Goal: Task Accomplishment & Management: Use online tool/utility

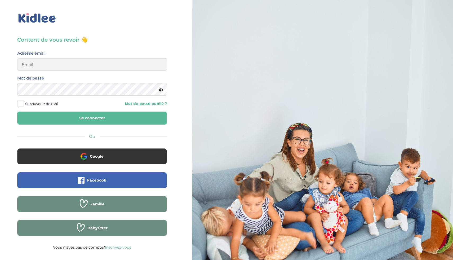
type input "ikramhaloui68@gmail.com"
click at [43, 103] on span "Se souvenir de moi" at bounding box center [41, 103] width 33 height 7
click at [0, 0] on input "Se souvenir de moi" at bounding box center [0, 0] width 0 height 0
click at [45, 115] on button "Se connecter" at bounding box center [92, 118] width 150 height 13
click at [88, 118] on button "Se connecter" at bounding box center [92, 118] width 150 height 13
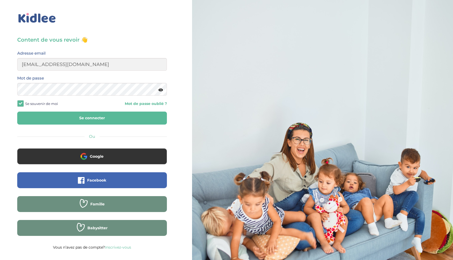
click at [28, 104] on span "Se souvenir de moi" at bounding box center [41, 103] width 33 height 7
click at [0, 0] on input "Se souvenir de moi" at bounding box center [0, 0] width 0 height 0
click at [37, 114] on button "Se connecter" at bounding box center [92, 118] width 150 height 13
type input "ikramhaloui68@gmail.com"
click at [94, 119] on button "Se connecter" at bounding box center [92, 118] width 150 height 13
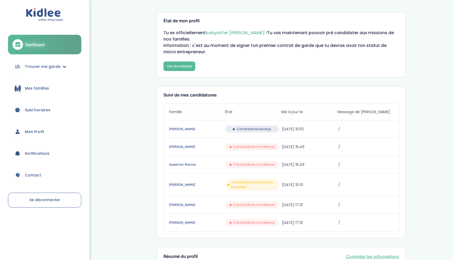
click at [420, 37] on div "État de mon profil Tu es officiellement babysitter Kidlee ! Tu vas maintenant p…" at bounding box center [281, 262] width 344 height 508
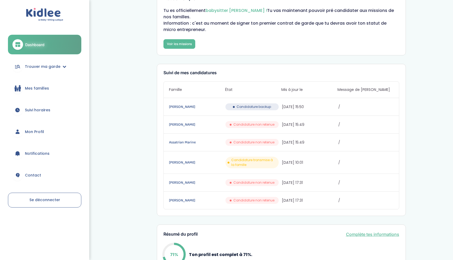
scroll to position [23, 0]
click at [266, 107] on span "Candidature backup" at bounding box center [254, 106] width 34 height 5
click at [246, 108] on span "Candidature backup" at bounding box center [254, 106] width 34 height 5
click at [187, 106] on link "Gauthier Alexandre" at bounding box center [196, 107] width 55 height 6
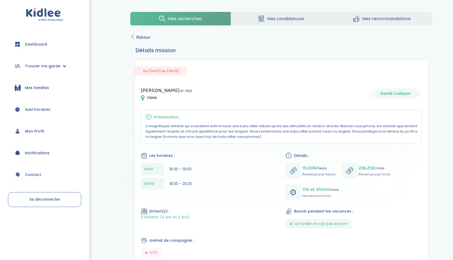
click at [279, 19] on span "Mes candidatures" at bounding box center [285, 18] width 37 height 7
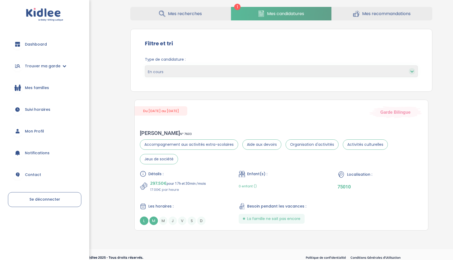
scroll to position [28, 0]
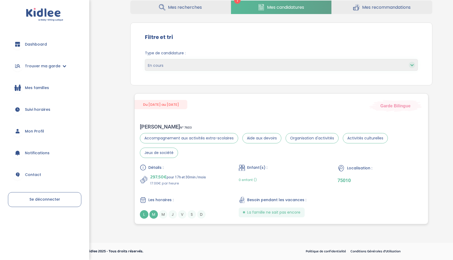
click at [255, 117] on div "Du [DATE] au [DATE] Garde Bilingue [PERSON_NAME] N° 7603 Accompagnement aux act…" at bounding box center [281, 158] width 294 height 131
click at [361, 12] on link "Mes recommandations" at bounding box center [382, 8] width 101 height 14
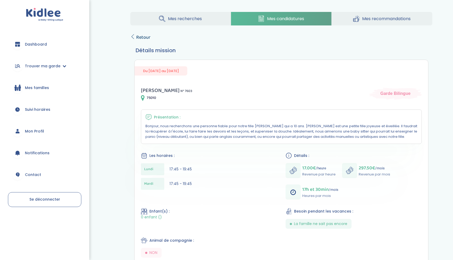
click at [144, 39] on span "Retour" at bounding box center [143, 37] width 14 height 7
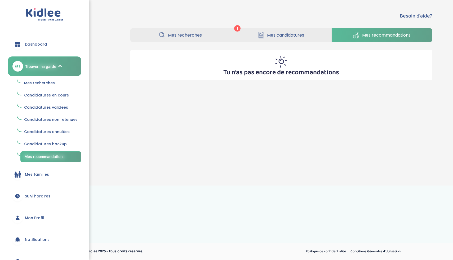
click at [224, 33] on link "Mes recherches" at bounding box center [180, 35] width 100 height 14
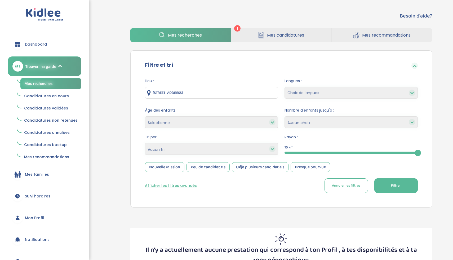
click at [253, 31] on link "Mes candidatures" at bounding box center [281, 35] width 100 height 14
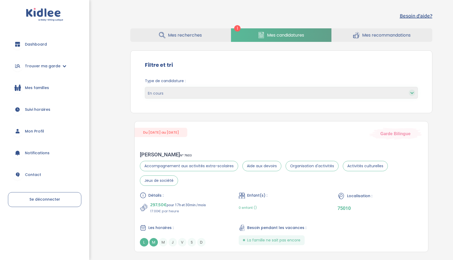
click at [29, 88] on span "Mes familles" at bounding box center [37, 88] width 24 height 6
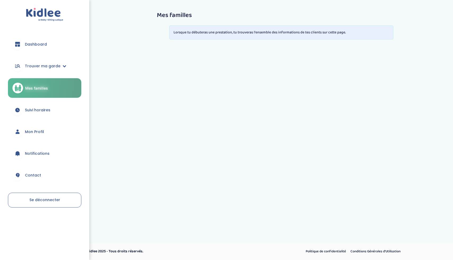
click at [49, 126] on link "Mon Profil" at bounding box center [44, 131] width 73 height 19
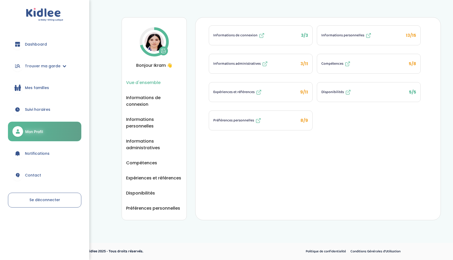
click at [44, 43] on span "Dashboard" at bounding box center [36, 45] width 22 height 6
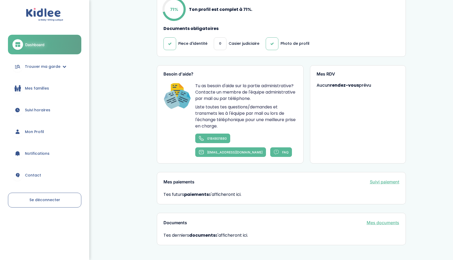
scroll to position [286, 0]
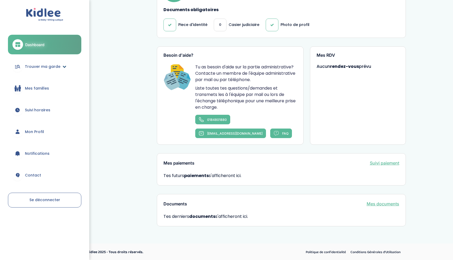
click at [56, 72] on link "Trouver ma garde" at bounding box center [44, 66] width 73 height 19
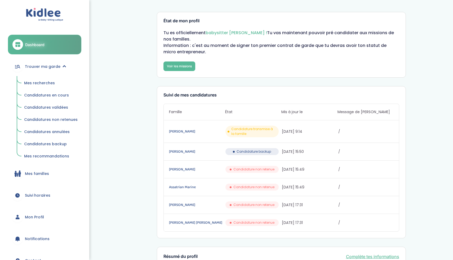
click at [47, 84] on span "Mes recherches" at bounding box center [39, 82] width 31 height 5
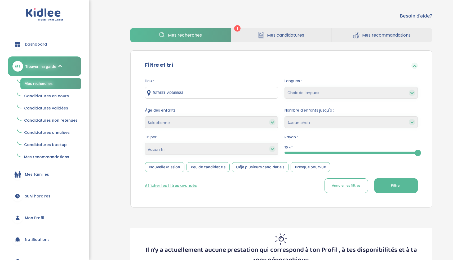
click at [232, 90] on input "[STREET_ADDRESS]" at bounding box center [211, 93] width 133 height 12
click at [386, 181] on button "Filtrer" at bounding box center [395, 185] width 43 height 15
click at [392, 187] on span "Filtrer" at bounding box center [396, 186] width 10 height 6
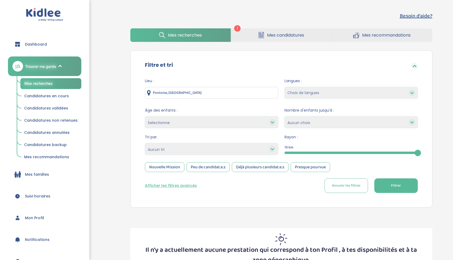
click at [257, 93] on input "Pontoise, France" at bounding box center [211, 93] width 133 height 12
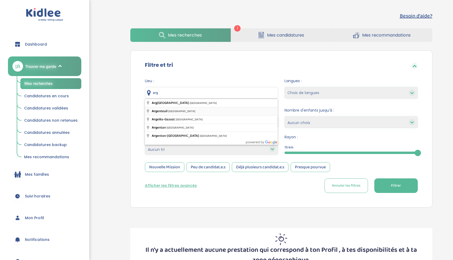
type input "Argenteuil, France"
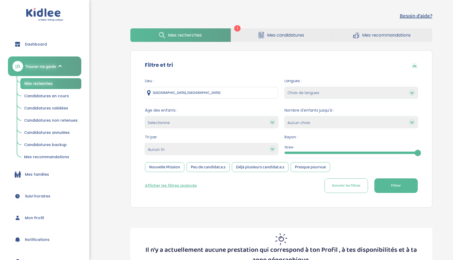
click at [379, 191] on button "Filtrer" at bounding box center [395, 185] width 43 height 15
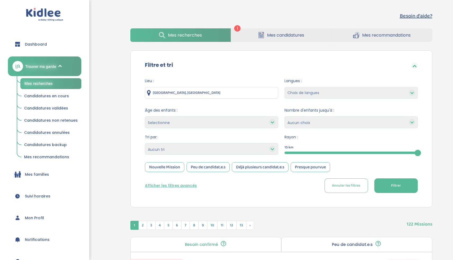
click at [344, 152] on div at bounding box center [351, 153] width 133 height 2
click at [391, 183] on span "Filtrer" at bounding box center [396, 186] width 10 height 6
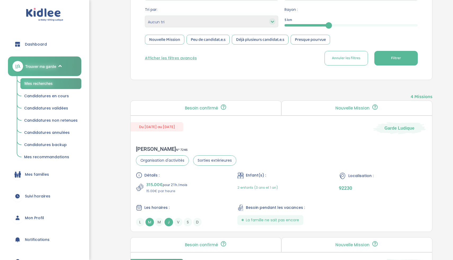
scroll to position [147, 0]
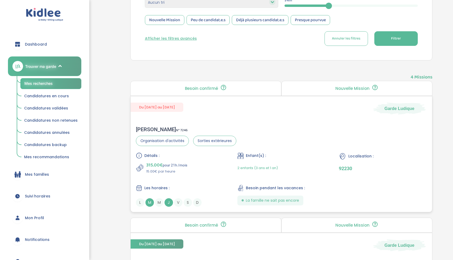
click at [321, 157] on div "Enfant(s) :" at bounding box center [281, 155] width 88 height 7
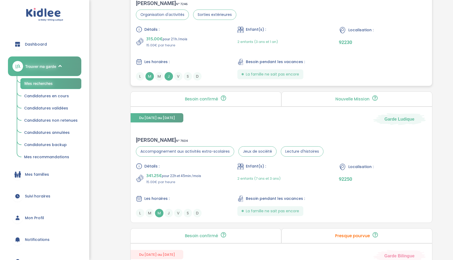
scroll to position [291, 0]
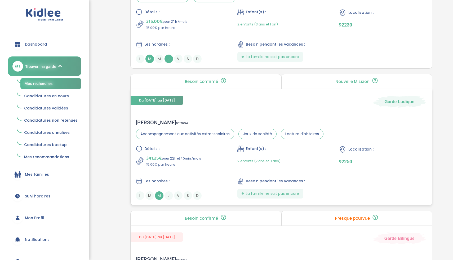
click at [203, 174] on div "Détails : 341.25€ pour 22h et 45min /mois 15.00€ par heure Enfant(s) : 2 enfant…" at bounding box center [281, 172] width 291 height 54
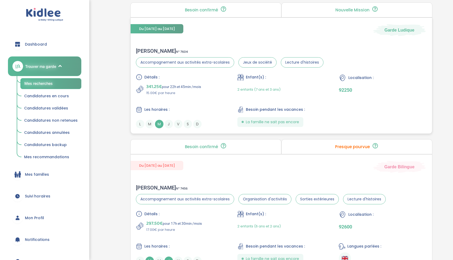
scroll to position [415, 0]
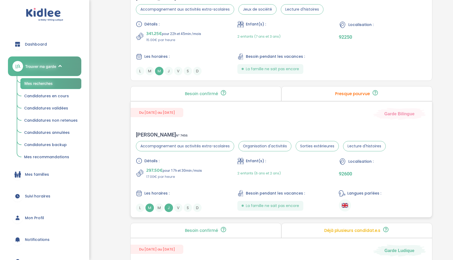
click at [208, 180] on div "Détails : 297.50€ pour 17h et 30min /mois 17.00€ par heure Enfant(s) : 2 enfant…" at bounding box center [281, 185] width 291 height 54
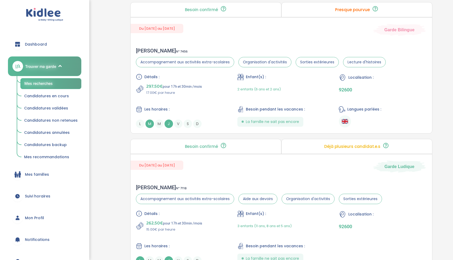
scroll to position [552, 0]
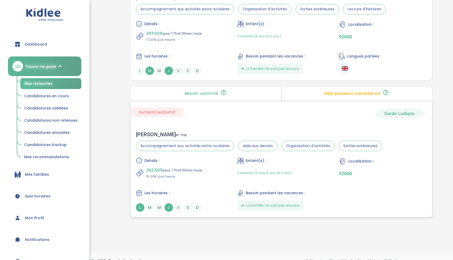
click at [214, 185] on div "Détails : 262.50€ pour 17h et 30min /mois 15.00€ par heure Enfant(s) : 3 enfant…" at bounding box center [281, 184] width 291 height 54
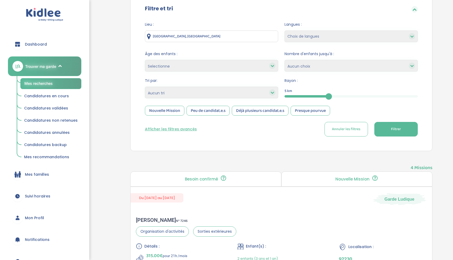
scroll to position [0, 0]
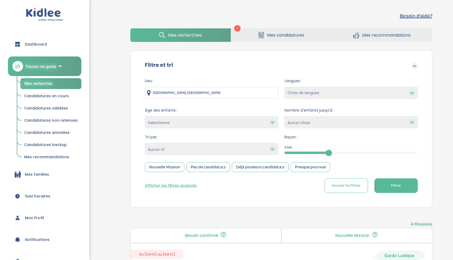
click at [342, 153] on div "5" at bounding box center [351, 153] width 133 height 2
click at [337, 152] on div "5" at bounding box center [351, 153] width 133 height 2
drag, startPoint x: 331, startPoint y: 153, endPoint x: 354, endPoint y: 153, distance: 23.3
click at [354, 153] on div at bounding box center [354, 153] width 6 height 6
click at [389, 188] on button "Filtrer" at bounding box center [395, 185] width 43 height 15
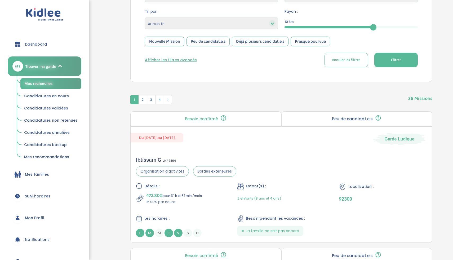
scroll to position [125, 0]
click at [328, 203] on div "Détails : 472.80€ pour 31h et 31min /mois 15.00€ par heure Enfant(s) : 2 enfant…" at bounding box center [281, 210] width 291 height 54
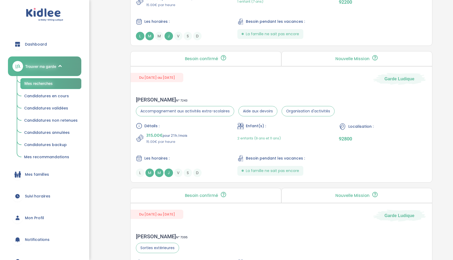
scroll to position [582, 0]
click at [207, 169] on div "L M M J V S D" at bounding box center [180, 173] width 88 height 8
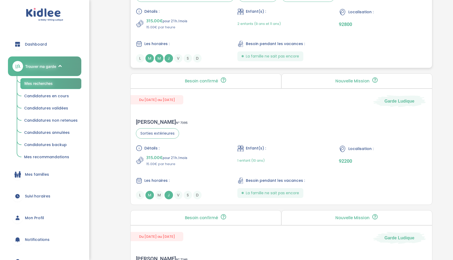
scroll to position [748, 0]
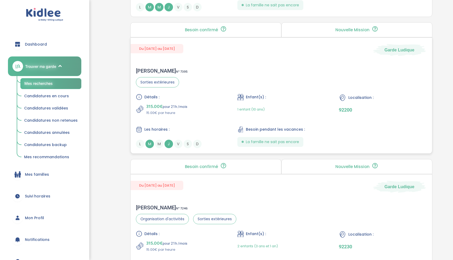
click at [223, 93] on div "Christelle L . N° 7395 Sorties extérieures Détails : 315.00€ pour 21h /mois 15.…" at bounding box center [282, 107] width 302 height 91
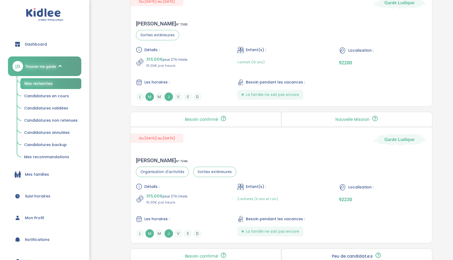
scroll to position [840, 0]
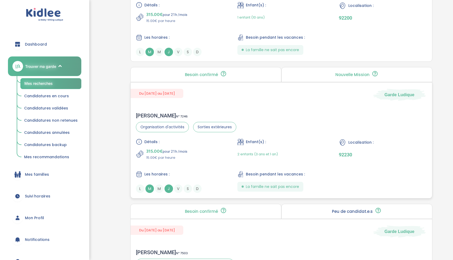
click at [198, 166] on div "Détails : 315.00€ pour 21h /mois 15.00€ par heure Enfant(s) : 2 enfants (3 ans …" at bounding box center [281, 166] width 291 height 54
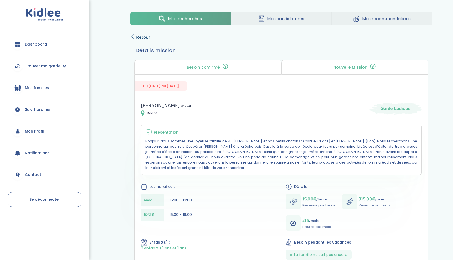
click at [135, 38] on link "Retour" at bounding box center [140, 37] width 20 height 7
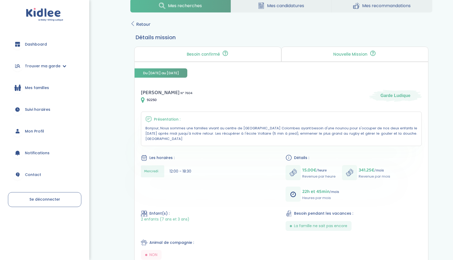
scroll to position [16, 0]
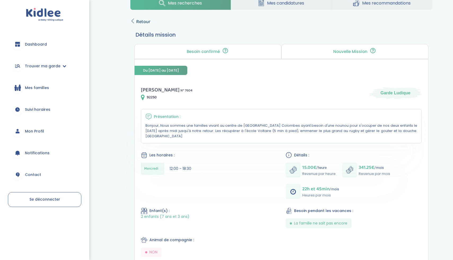
click at [139, 21] on span "Retour" at bounding box center [143, 21] width 14 height 7
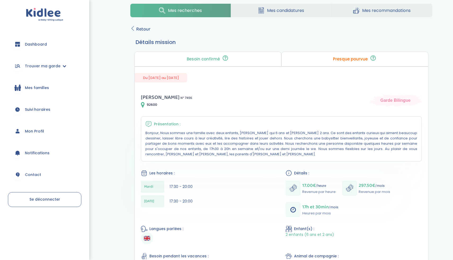
scroll to position [14, 0]
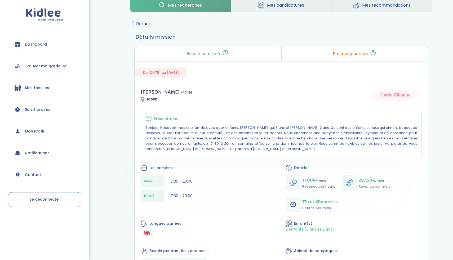
click at [139, 24] on span "Retour" at bounding box center [143, 23] width 14 height 7
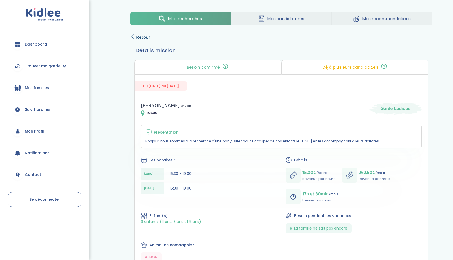
click at [139, 35] on span "Retour" at bounding box center [143, 37] width 14 height 7
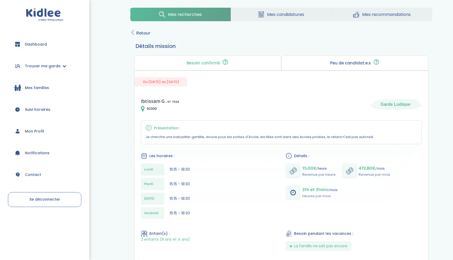
scroll to position [5, 0]
click at [141, 31] on span "Retour" at bounding box center [143, 32] width 14 height 7
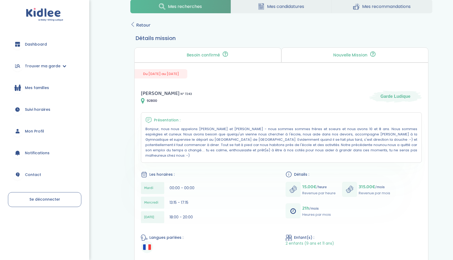
scroll to position [12, 0]
click at [138, 28] on span "Retour" at bounding box center [143, 25] width 14 height 7
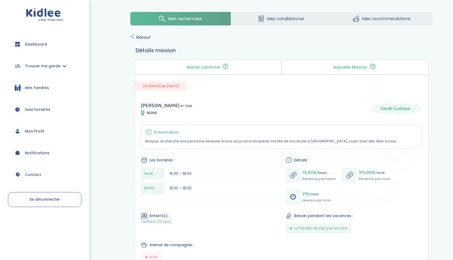
scroll to position [2, 0]
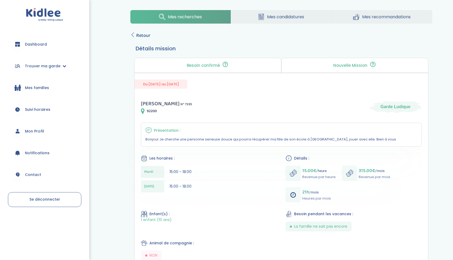
click at [139, 35] on span "Retour" at bounding box center [143, 35] width 14 height 7
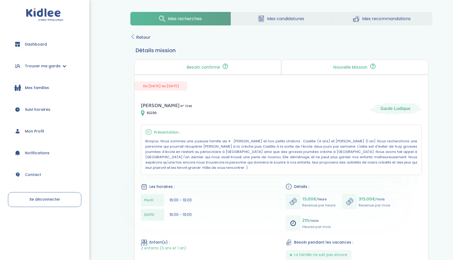
scroll to position [1, 0]
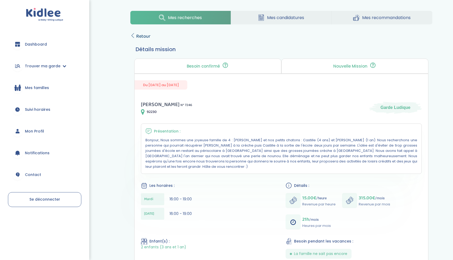
click at [137, 37] on span "Retour" at bounding box center [143, 36] width 14 height 7
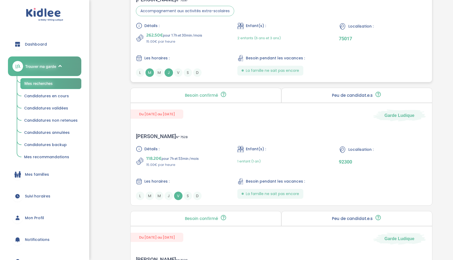
scroll to position [1229, 0]
click at [202, 145] on div "[PERSON_NAME] N° 7528 Détails : 118.20€ pour 7h et 53min /mois 15.00€ par heure…" at bounding box center [282, 167] width 302 height 78
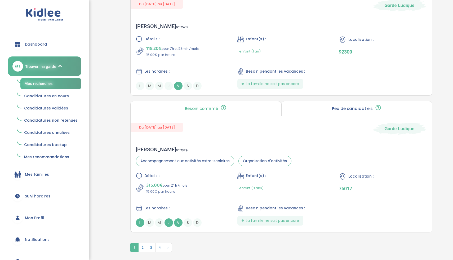
scroll to position [1373, 0]
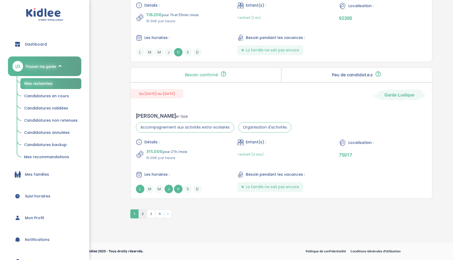
click at [144, 213] on span "2" at bounding box center [142, 213] width 9 height 9
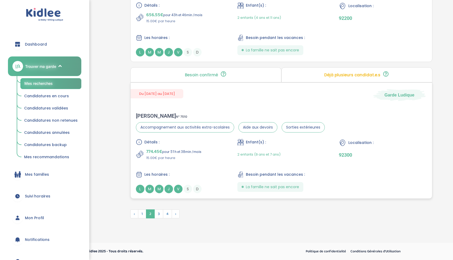
click at [200, 154] on p "774.45€ pour 51h et 38min /mois" at bounding box center [173, 151] width 55 height 7
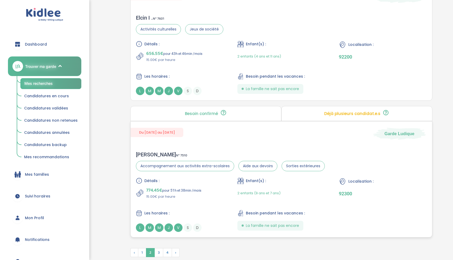
scroll to position [1351, 0]
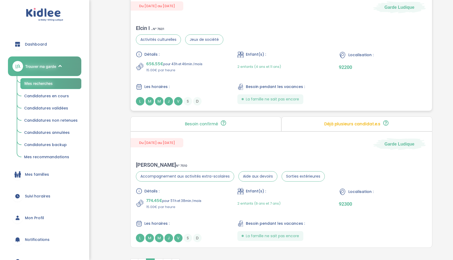
click at [202, 74] on div "Détails : 656.55€ pour 43h et 46min /mois 15.00€ par heure Enfant(s) : 2 enfant…" at bounding box center [281, 78] width 291 height 54
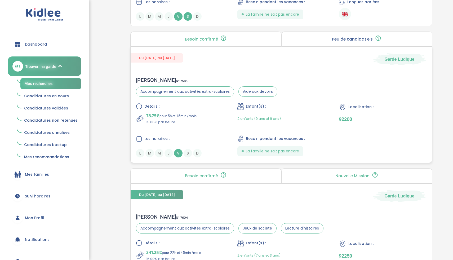
scroll to position [1047, 0]
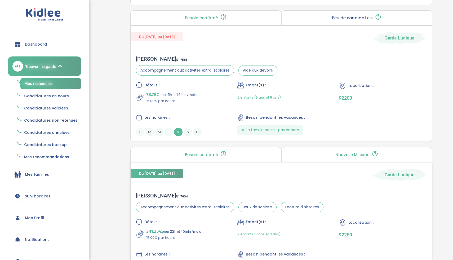
click at [205, 194] on div "sebastien h . N° 7604" at bounding box center [230, 195] width 188 height 6
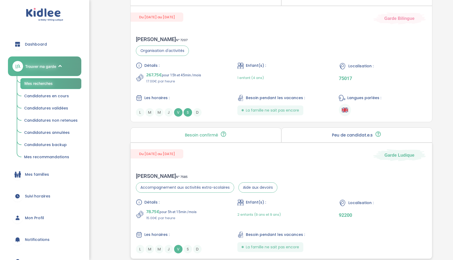
scroll to position [879, 0]
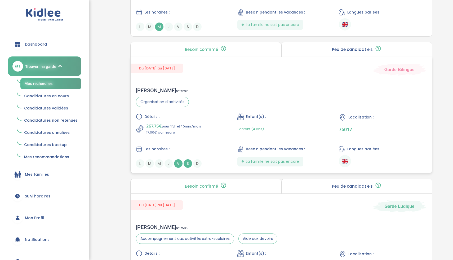
click at [223, 73] on div "Du 01-09-2025 au 03-07-2026 Garde Bilingue" at bounding box center [282, 66] width 302 height 18
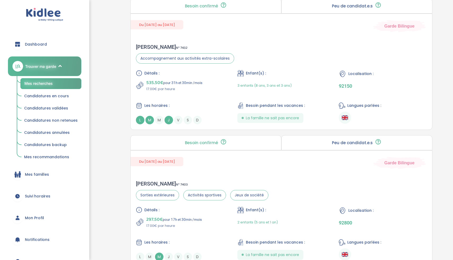
scroll to position [608, 0]
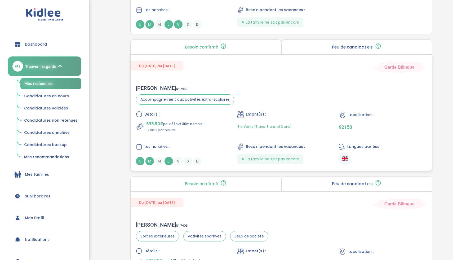
click at [204, 72] on div "Du 08-09-2025 au 03-07-2026 Garde Bilingue" at bounding box center [282, 64] width 302 height 18
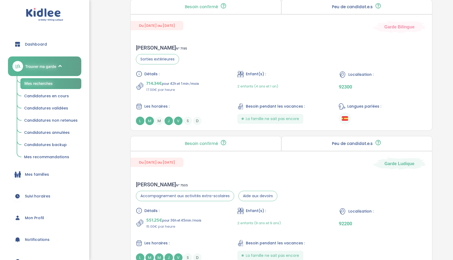
scroll to position [231, 0]
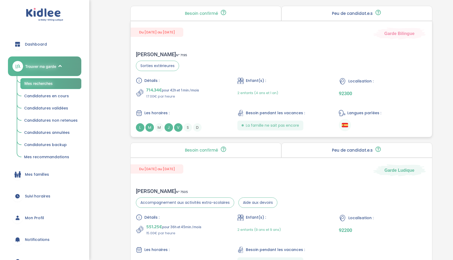
click at [206, 64] on div "Gwendoline B . N° 7195 Sorties extérieures Détails : 714.34€ pour 42h et 1min /…" at bounding box center [282, 91] width 302 height 91
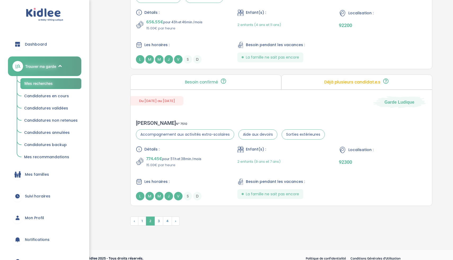
scroll to position [1400, 0]
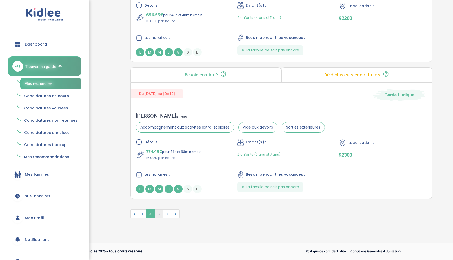
click at [159, 210] on span "3" at bounding box center [158, 213] width 9 height 9
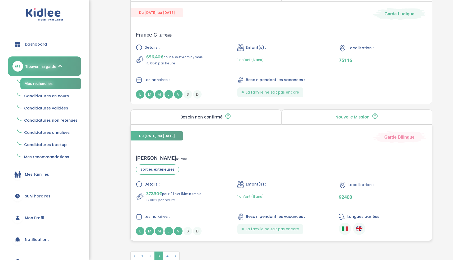
scroll to position [1301, 0]
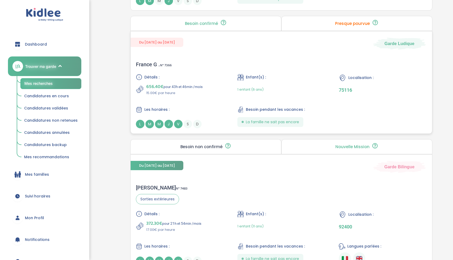
click at [232, 82] on div "Détails : 656.40€ pour 43h et 46min /mois 15.00€ par heure Enfant(s) : 1 enfant…" at bounding box center [281, 101] width 291 height 54
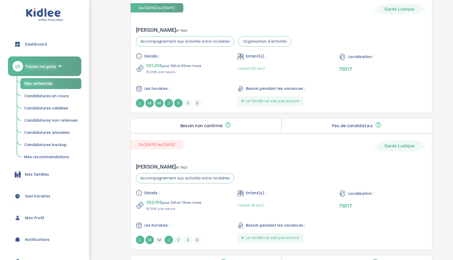
scroll to position [1063, 0]
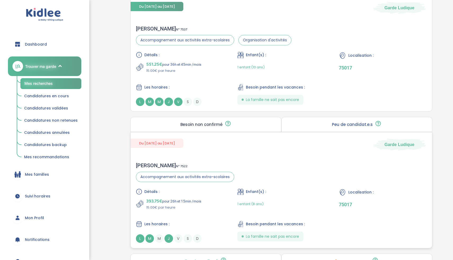
click at [240, 167] on div "Jean-Romain S . N° 7522 Accompagnement aux activités extra-scolaires Détails : …" at bounding box center [282, 202] width 302 height 91
click at [211, 75] on div "Détails : 551.25€ pour 36h et 45min /mois 15.00€ par heure Enfant(s) : 1 enfant…" at bounding box center [281, 79] width 291 height 54
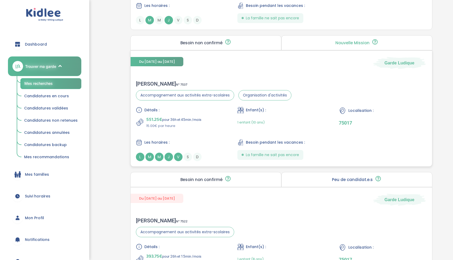
scroll to position [930, 0]
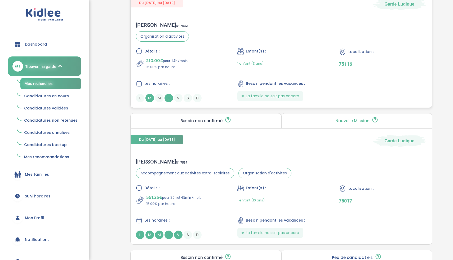
click at [207, 58] on div "210.00€ pour 14h /mois 15.00€ par heure" at bounding box center [180, 63] width 88 height 13
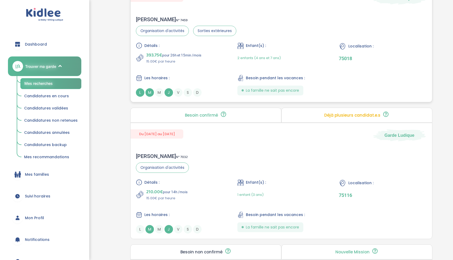
scroll to position [795, 0]
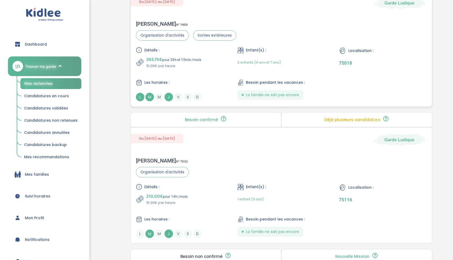
click at [222, 63] on div "393.75€ pour 26h et 15min /mois 15.00€ par heure" at bounding box center [180, 62] width 88 height 13
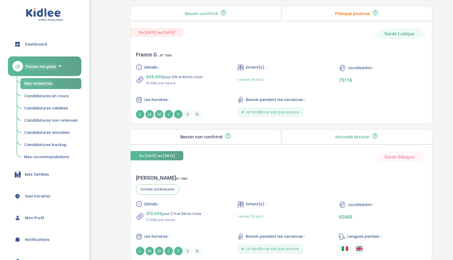
scroll to position [1373, 0]
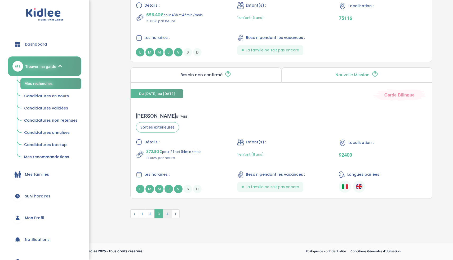
click at [168, 213] on span "4" at bounding box center [167, 213] width 9 height 9
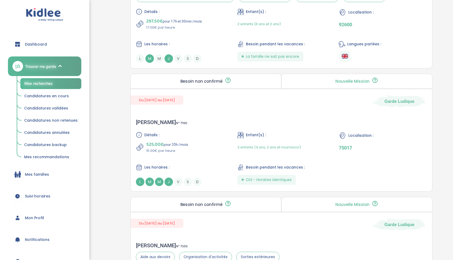
scroll to position [254, 0]
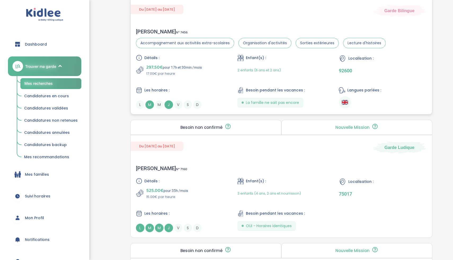
click at [214, 93] on div "Les horaires :" at bounding box center [180, 90] width 88 height 7
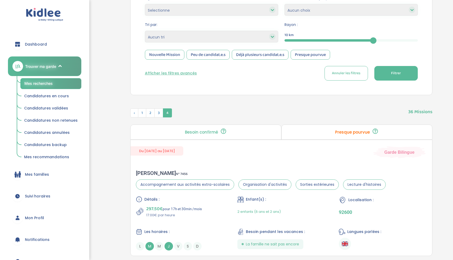
scroll to position [111, 0]
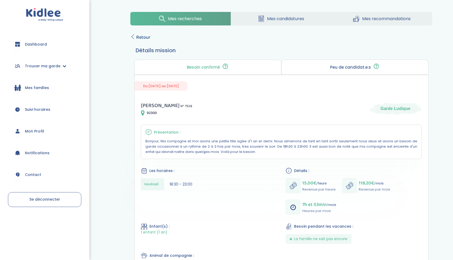
click at [135, 37] on icon at bounding box center [132, 36] width 5 height 5
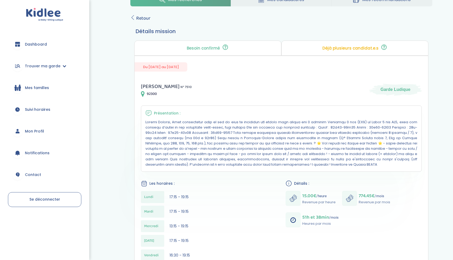
scroll to position [20, 0]
click at [132, 18] on icon at bounding box center [132, 16] width 5 height 5
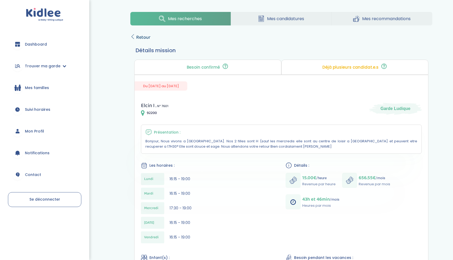
click at [144, 40] on span "Retour" at bounding box center [143, 37] width 14 height 7
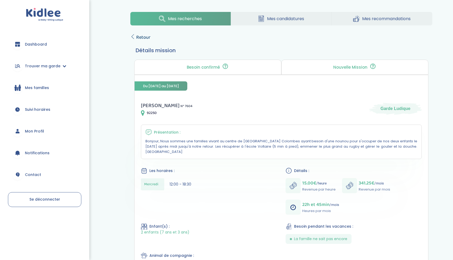
click at [143, 37] on span "Retour" at bounding box center [143, 37] width 14 height 7
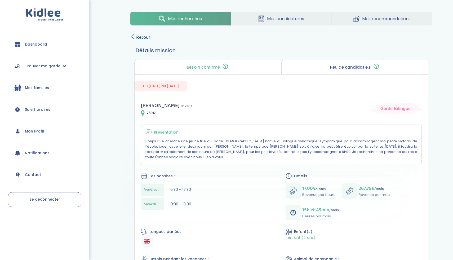
click at [146, 39] on span "Retour" at bounding box center [143, 37] width 14 height 7
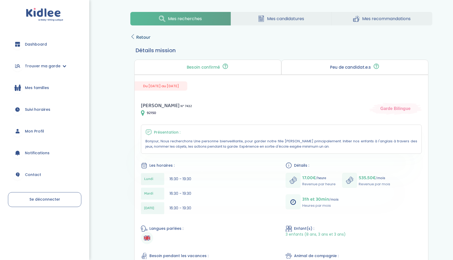
click at [144, 34] on span "Retour" at bounding box center [143, 37] width 14 height 7
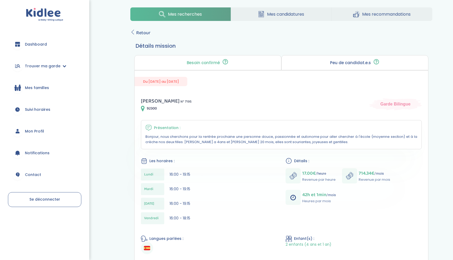
scroll to position [6, 0]
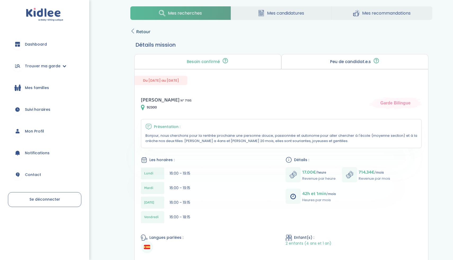
click at [142, 34] on span "Retour" at bounding box center [143, 31] width 14 height 7
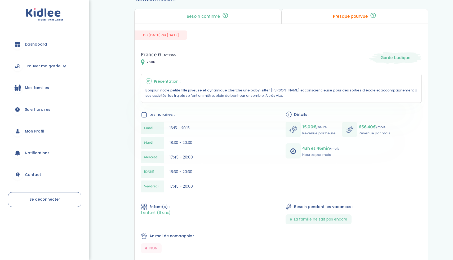
scroll to position [46, 0]
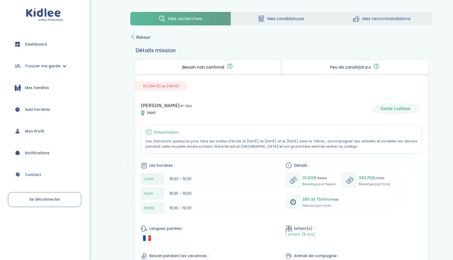
click at [136, 37] on span "Retour" at bounding box center [143, 37] width 14 height 7
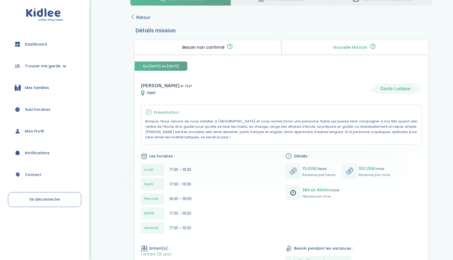
scroll to position [21, 0]
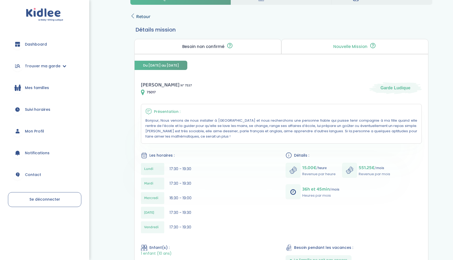
click at [138, 16] on span "Retour" at bounding box center [143, 16] width 14 height 7
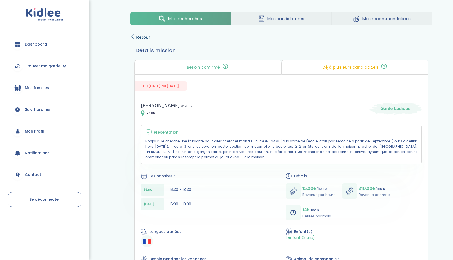
click at [147, 37] on span "Retour" at bounding box center [143, 37] width 14 height 7
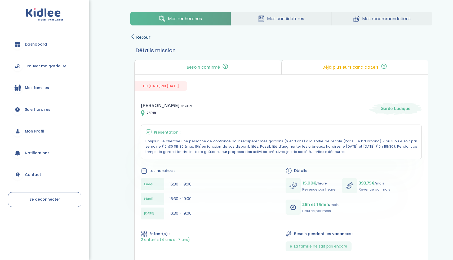
click at [135, 38] on link "Retour" at bounding box center [140, 37] width 20 height 7
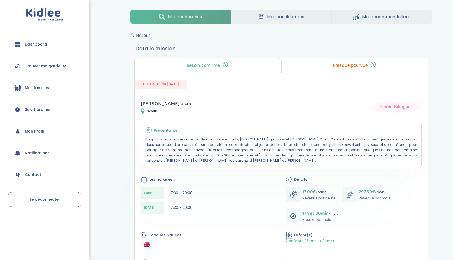
scroll to position [2, 0]
click at [140, 37] on span "Retour" at bounding box center [143, 35] width 14 height 7
